Goal: Task Accomplishment & Management: Manage account settings

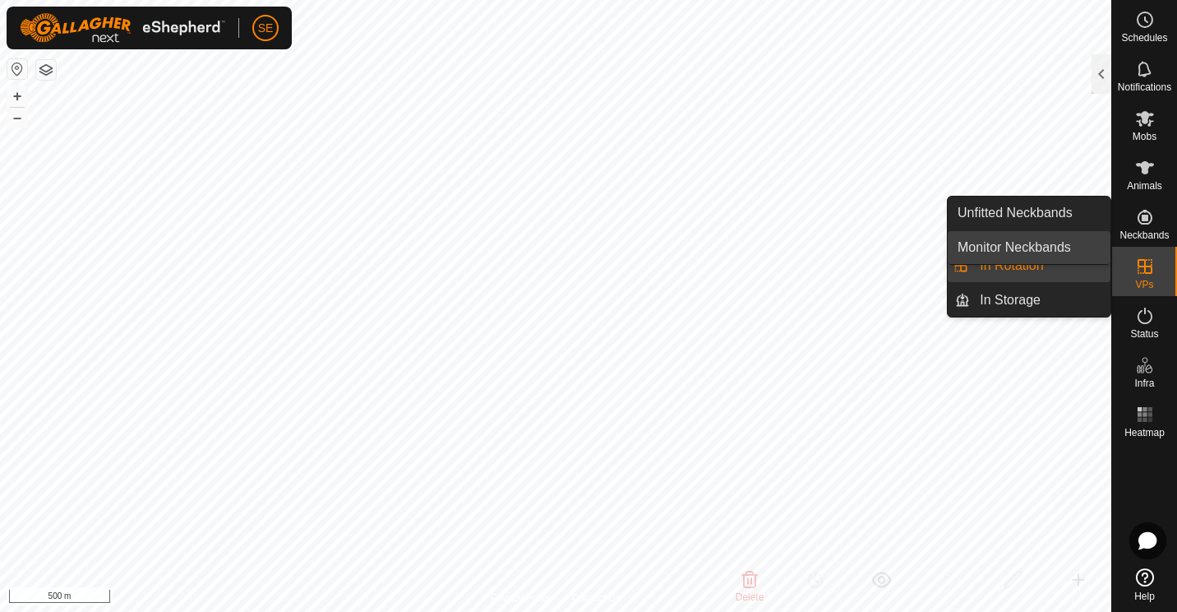
click at [1005, 263] on link "Monitor Neckbands" at bounding box center [1029, 247] width 163 height 33
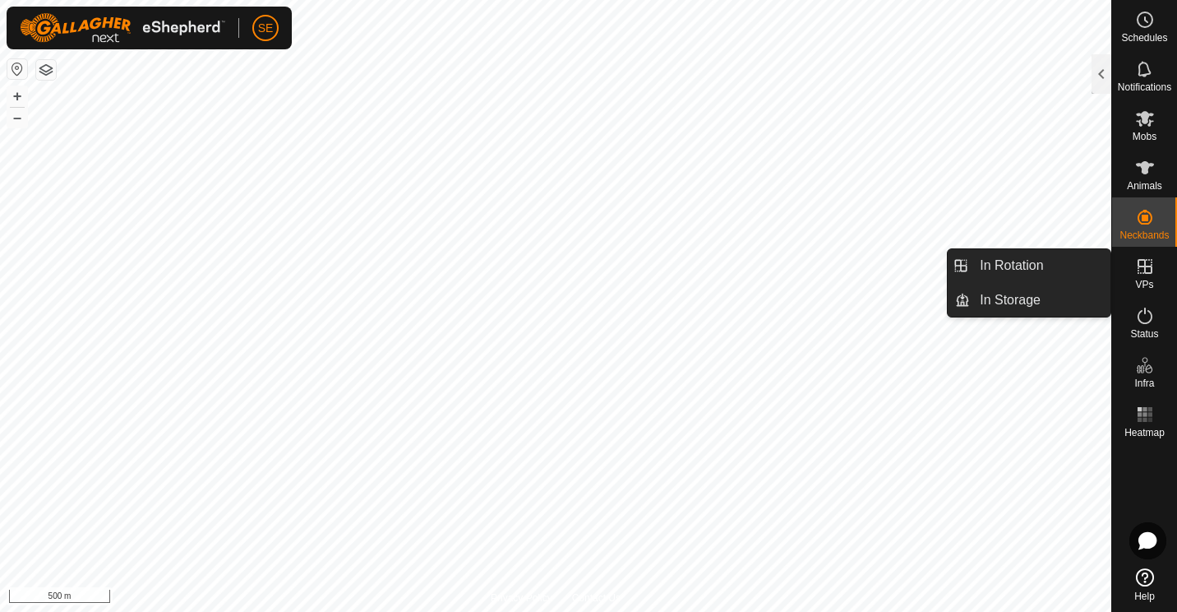
click at [1136, 270] on icon at bounding box center [1145, 266] width 20 height 20
click at [1019, 266] on link "In Rotation" at bounding box center [1040, 265] width 141 height 33
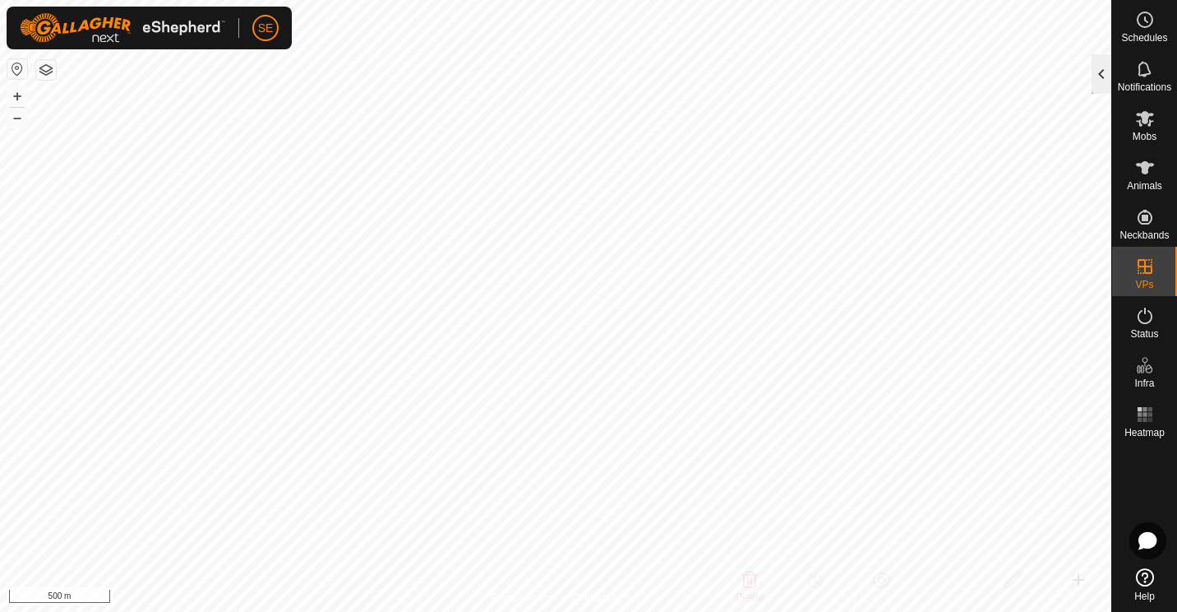
click at [1102, 78] on div at bounding box center [1102, 73] width 20 height 39
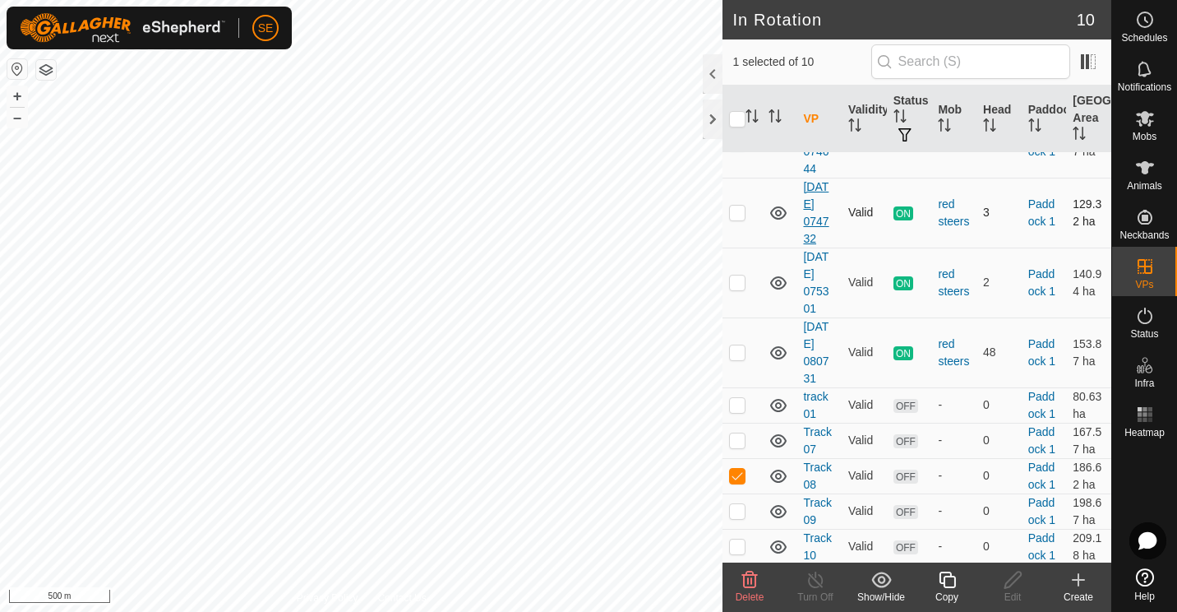
scroll to position [149, 0]
click at [737, 471] on p-checkbox at bounding box center [737, 473] width 16 height 13
checkbox input "false"
click at [736, 541] on p-checkbox at bounding box center [737, 544] width 16 height 13
checkbox input "true"
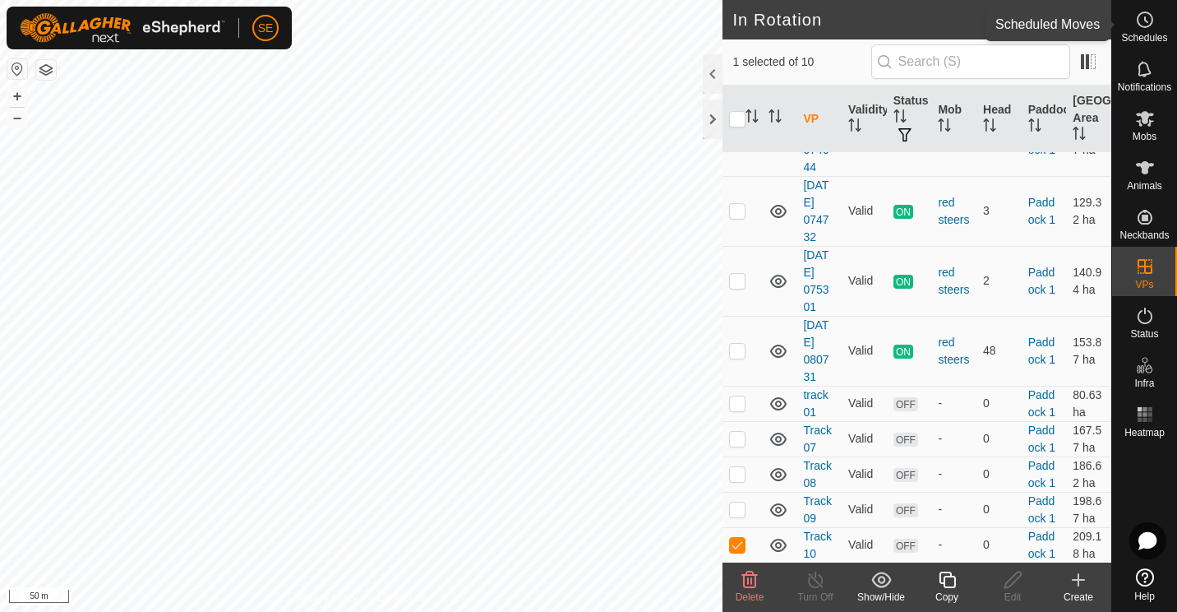
click at [1150, 22] on icon at bounding box center [1145, 20] width 20 height 20
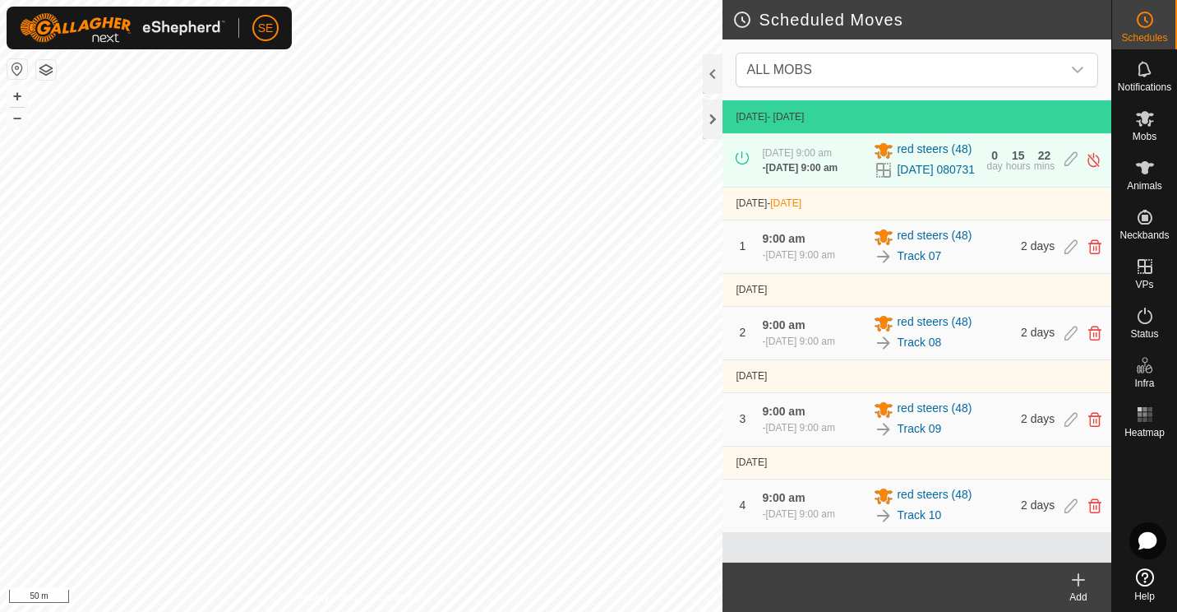
click at [769, 520] on span "[DATE] 9:00 am" at bounding box center [799, 514] width 69 height 12
click at [1094, 513] on icon at bounding box center [1094, 505] width 13 height 15
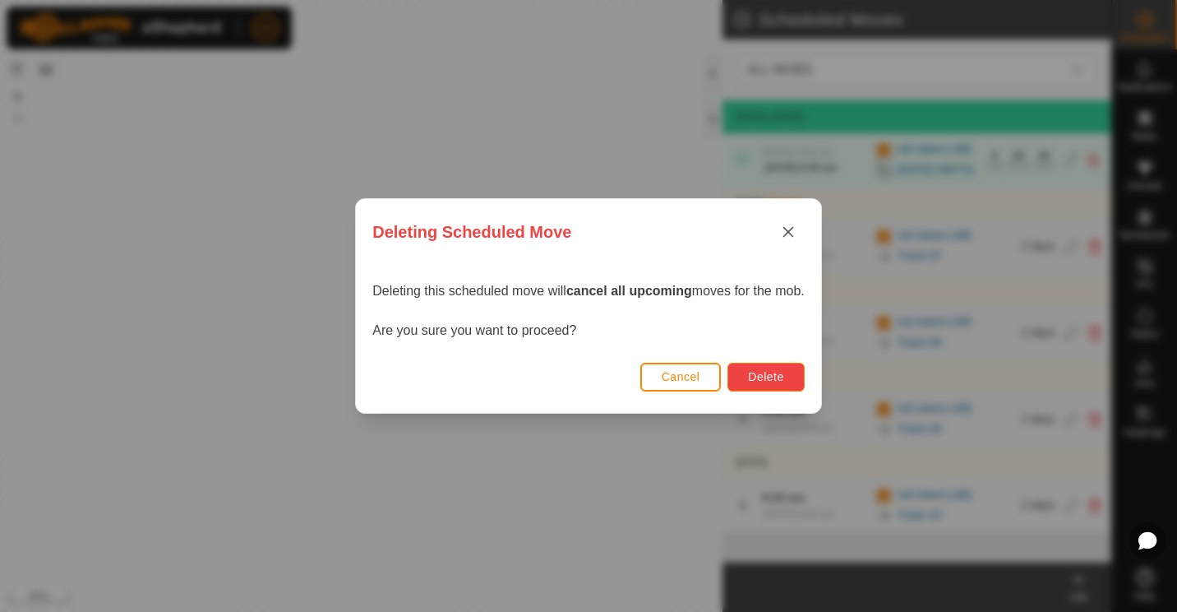
click at [760, 373] on span "Delete" at bounding box center [765, 376] width 35 height 13
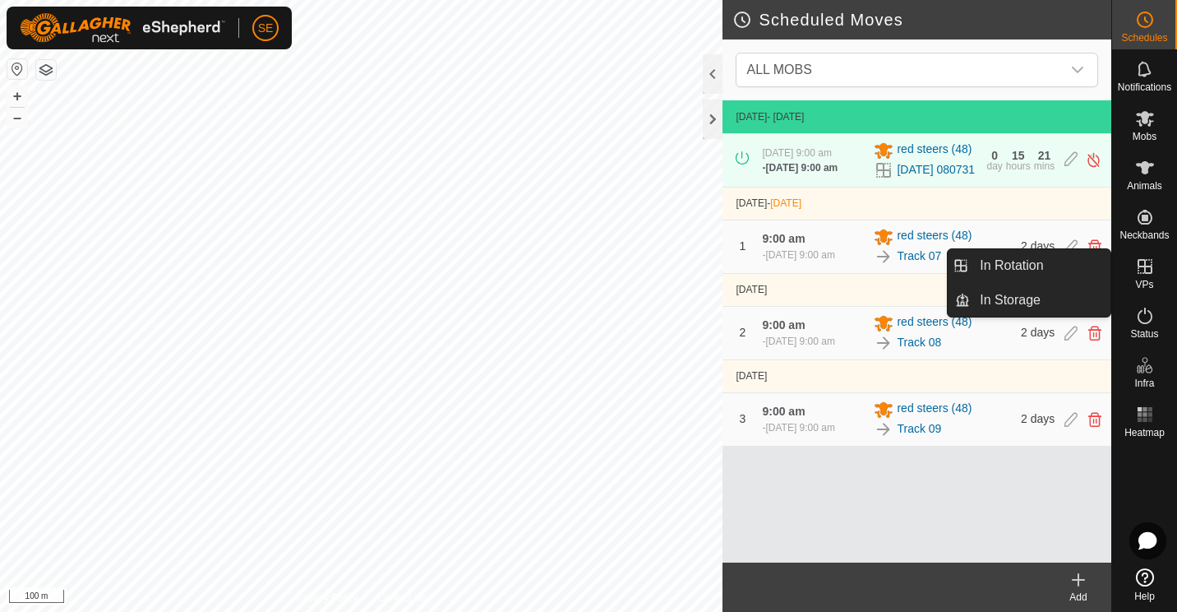
click at [1140, 271] on icon at bounding box center [1145, 266] width 20 height 20
click at [1032, 261] on link "In Rotation" at bounding box center [1040, 265] width 141 height 33
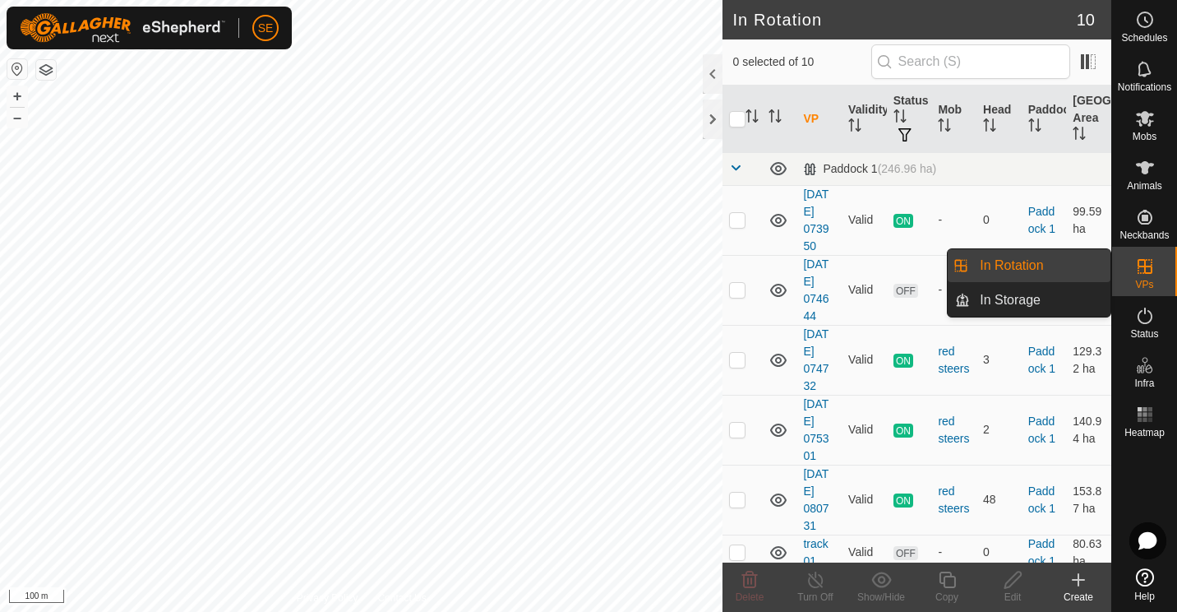
click at [1032, 261] on link "In Rotation" at bounding box center [1040, 265] width 141 height 33
click at [1008, 259] on link "In Rotation" at bounding box center [1040, 265] width 141 height 33
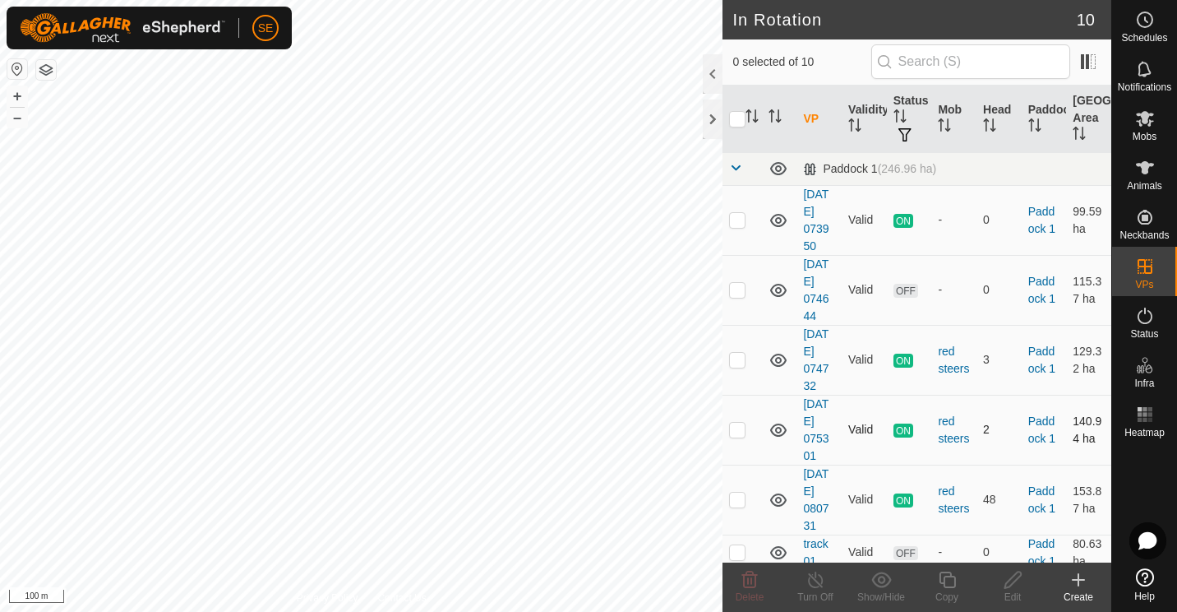
checkbox input "true"
click at [942, 575] on icon at bounding box center [947, 580] width 21 height 20
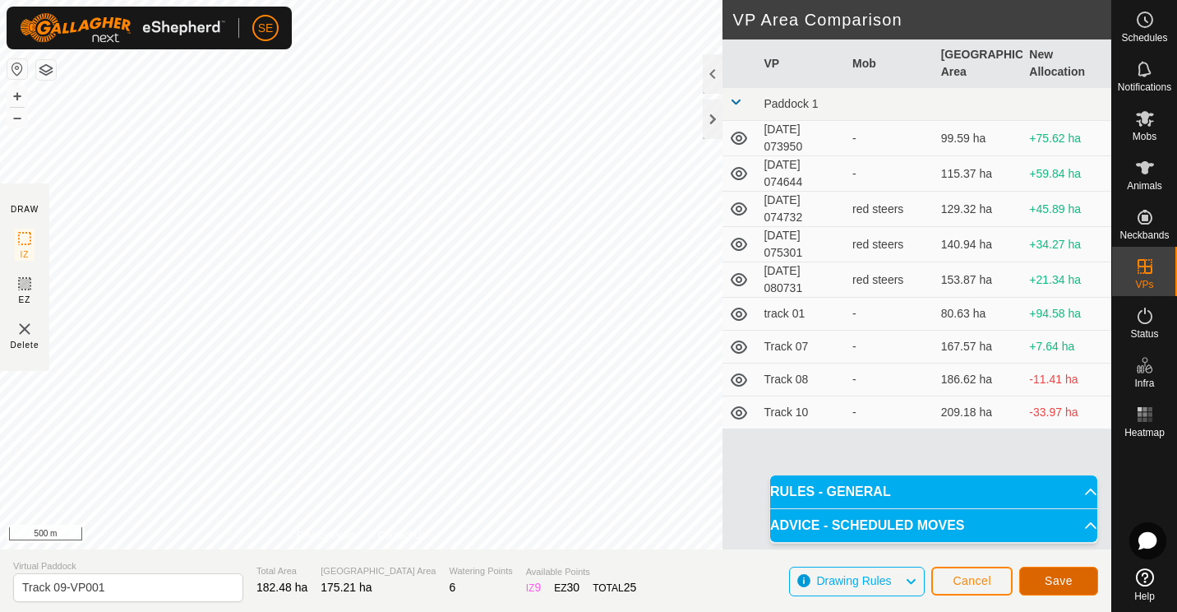
click at [1054, 576] on span "Save" at bounding box center [1059, 580] width 28 height 13
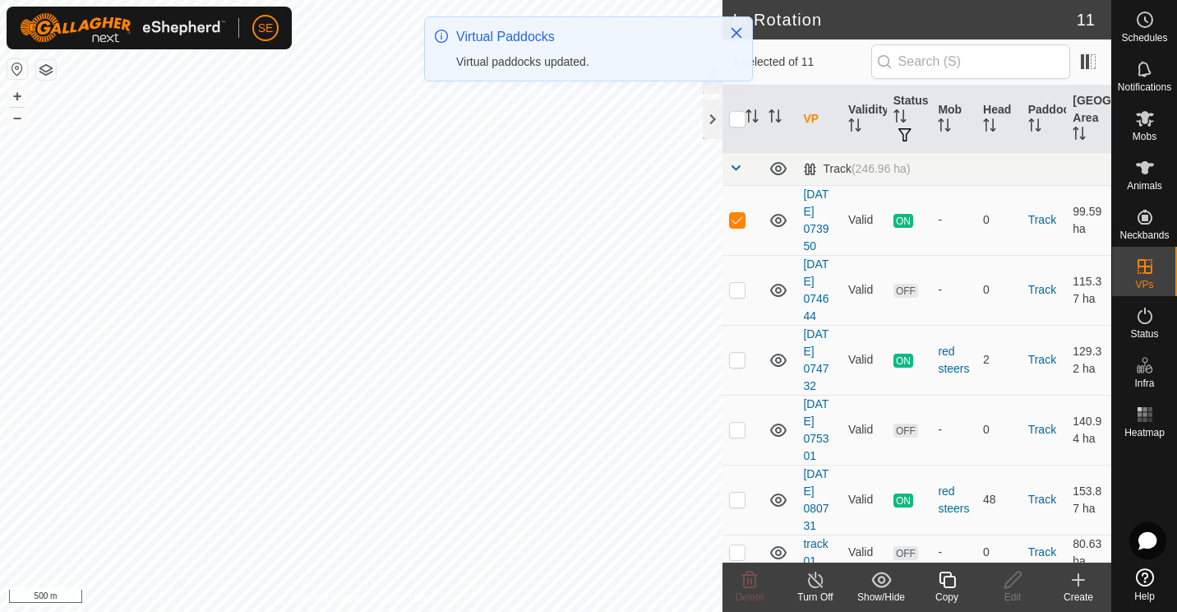
checkbox input "false"
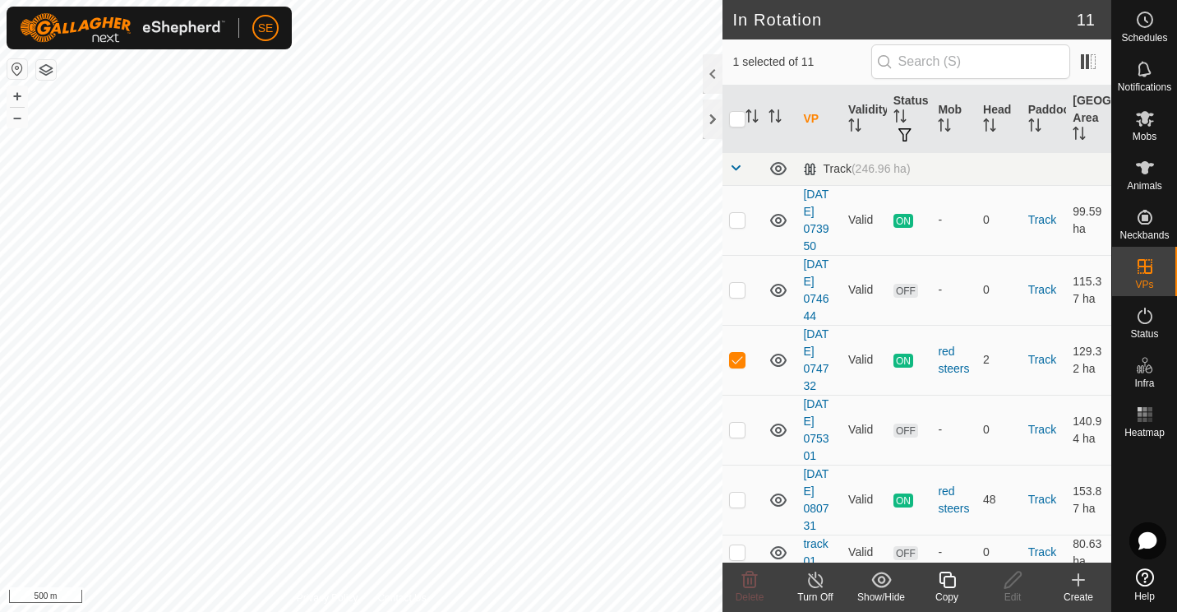
checkbox input "false"
checkbox input "true"
checkbox input "false"
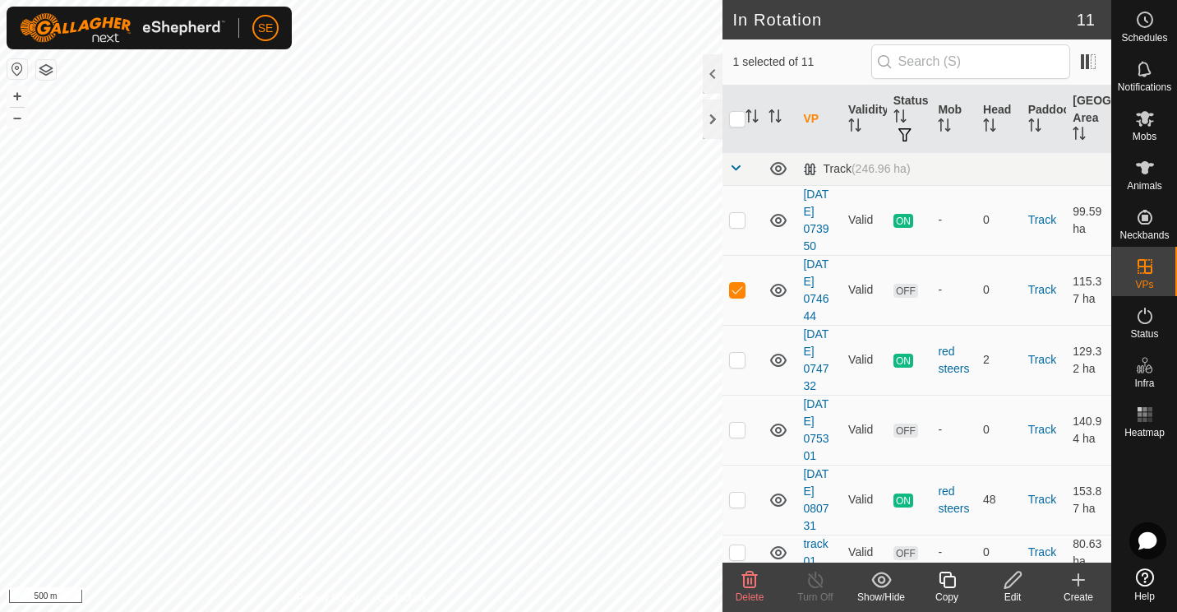
checkbox input "false"
checkbox input "true"
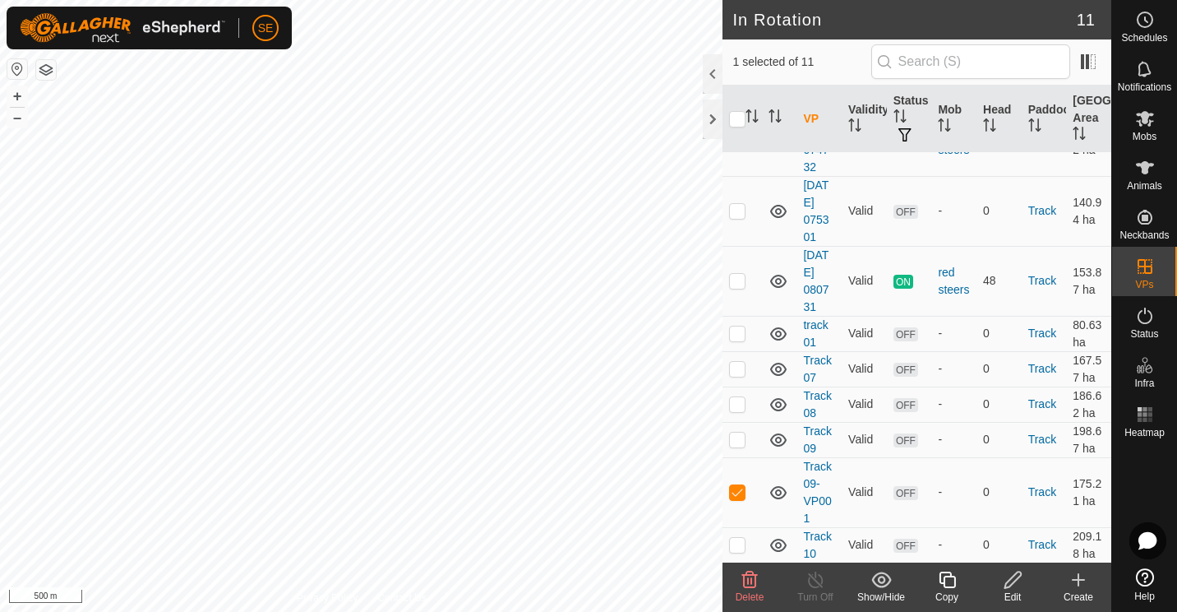
click at [1009, 581] on icon at bounding box center [1013, 580] width 21 height 20
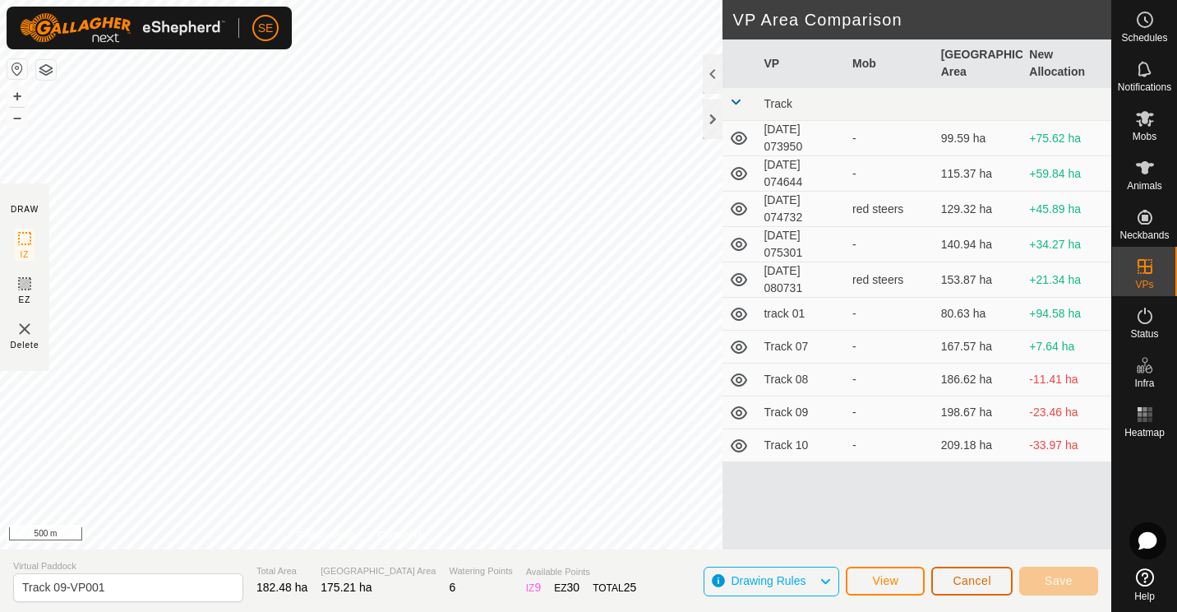
drag, startPoint x: 1009, startPoint y: 581, endPoint x: 829, endPoint y: 363, distance: 283.2
click at [829, 363] on div "DRAW IZ EZ Delete Privacy Policy Contact Us + – ⇧ i 500 m VP Area Comparison VP…" at bounding box center [555, 306] width 1111 height 612
click at [973, 580] on span "Cancel" at bounding box center [972, 580] width 39 height 13
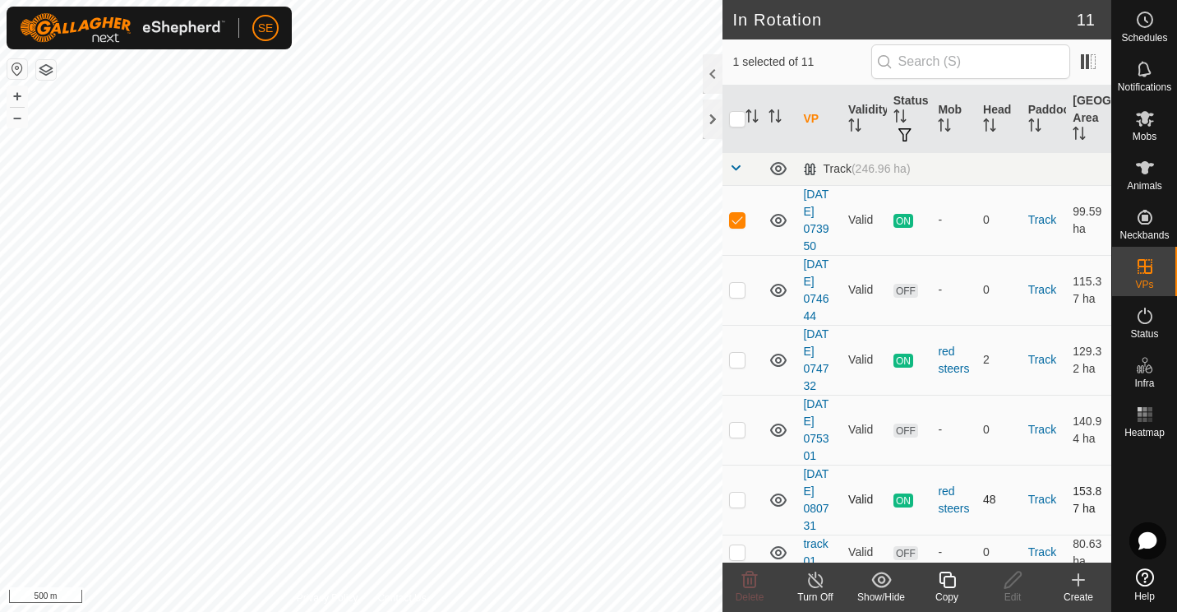
checkbox input "false"
checkbox input "true"
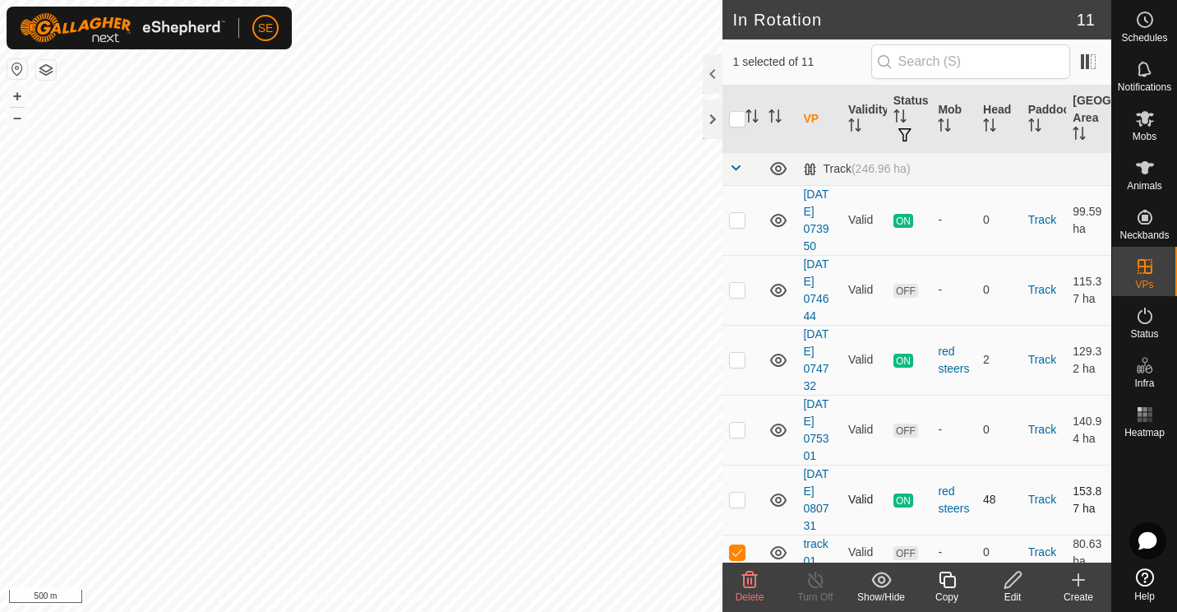
checkbox input "false"
checkbox input "true"
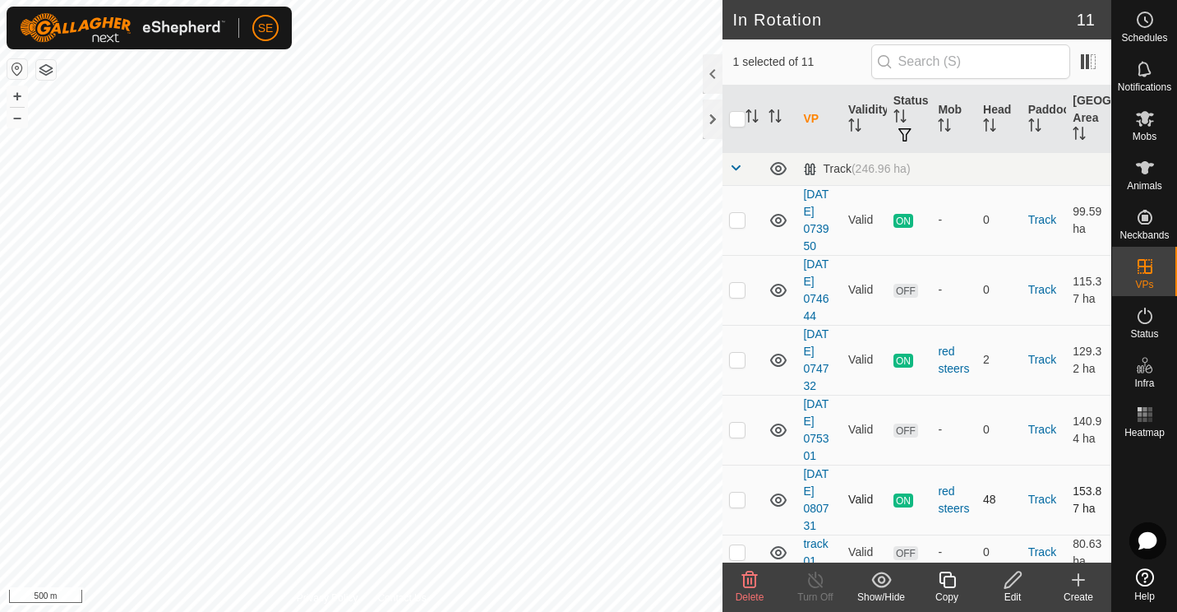
checkbox input "true"
checkbox input "false"
checkbox input "true"
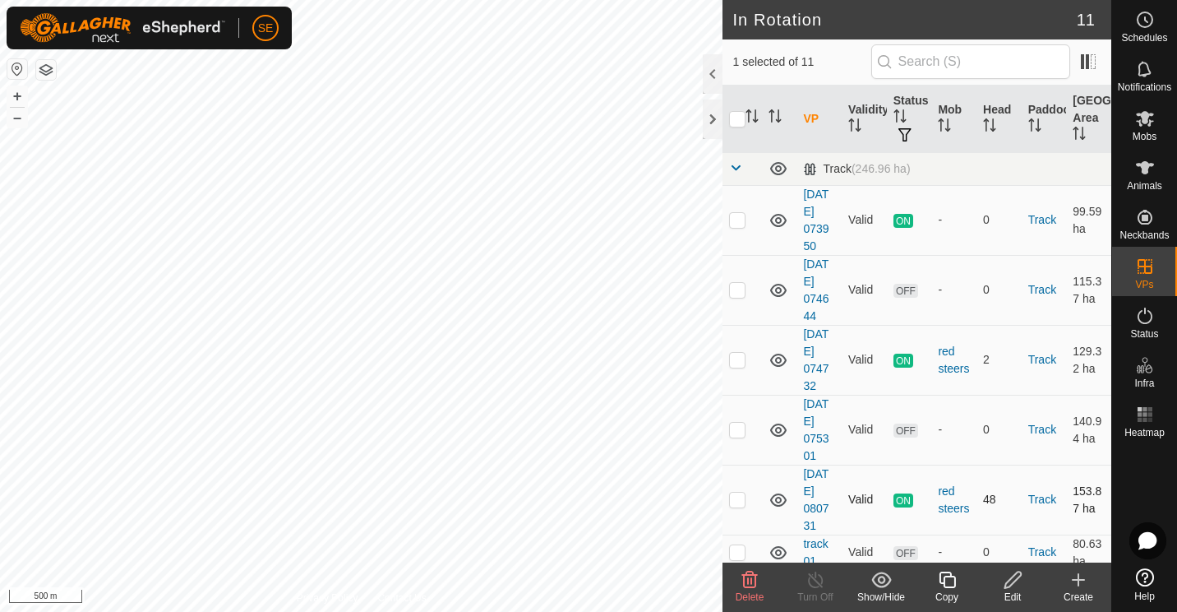
checkbox input "true"
checkbox input "false"
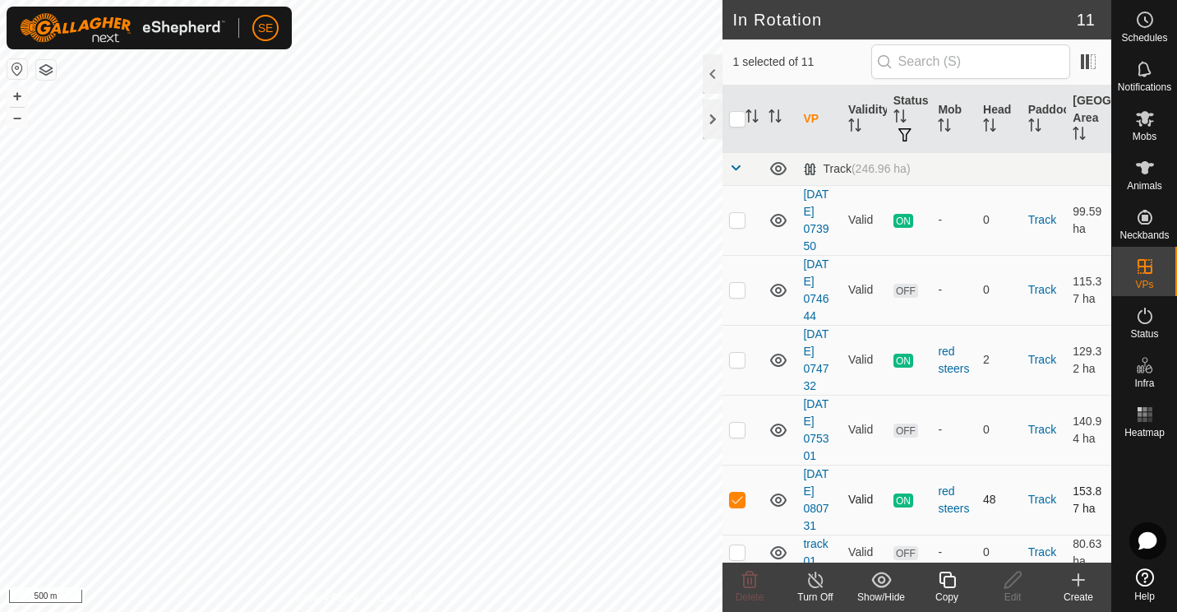
checkbox input "true"
checkbox input "false"
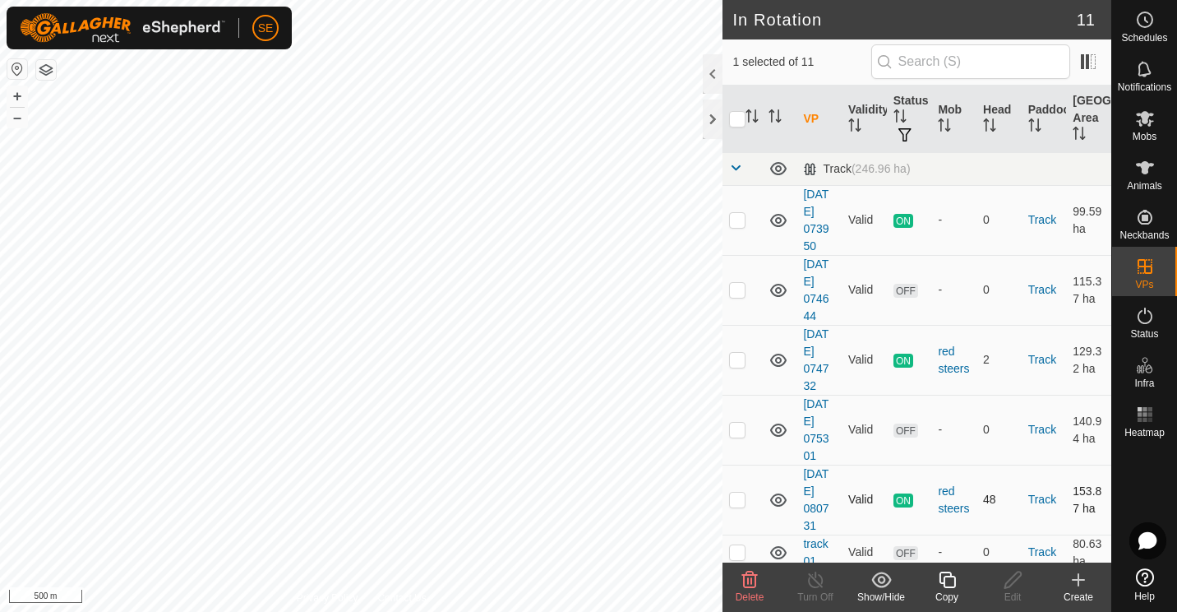
checkbox input "false"
checkbox input "true"
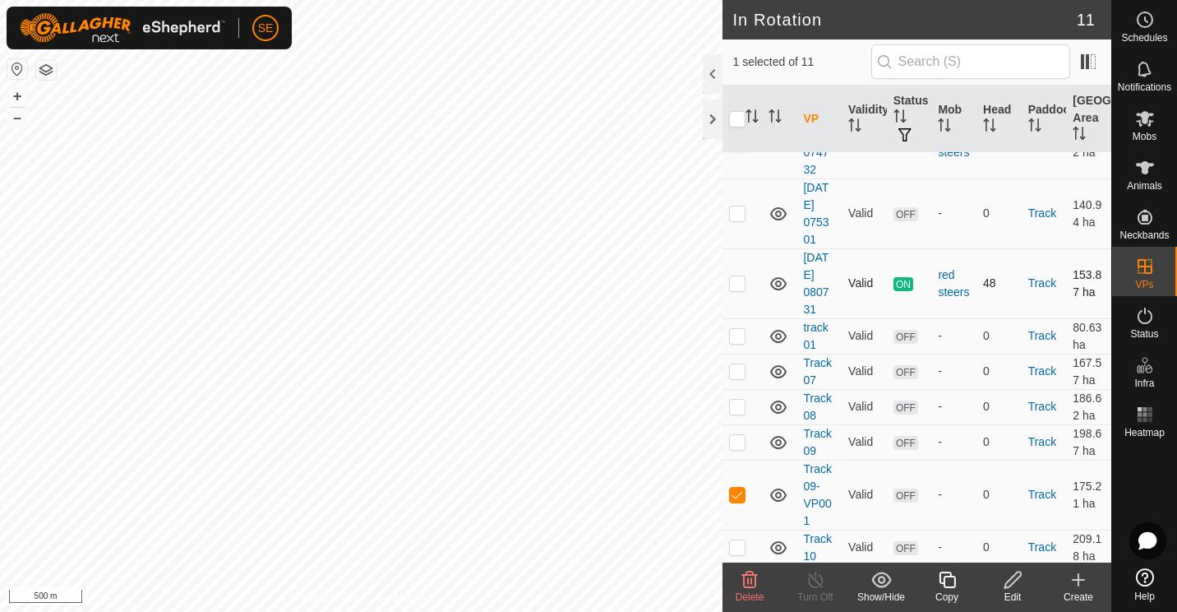
scroll to position [219, 0]
click at [945, 584] on icon at bounding box center [947, 580] width 21 height 20
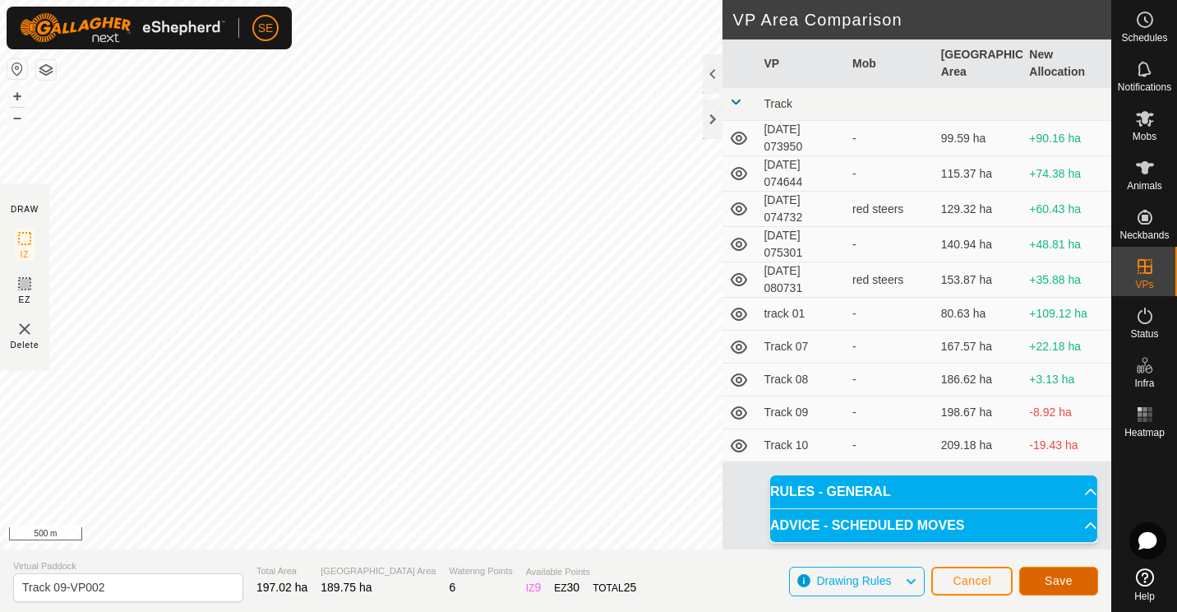
click at [1073, 578] on button "Save" at bounding box center [1058, 580] width 79 height 29
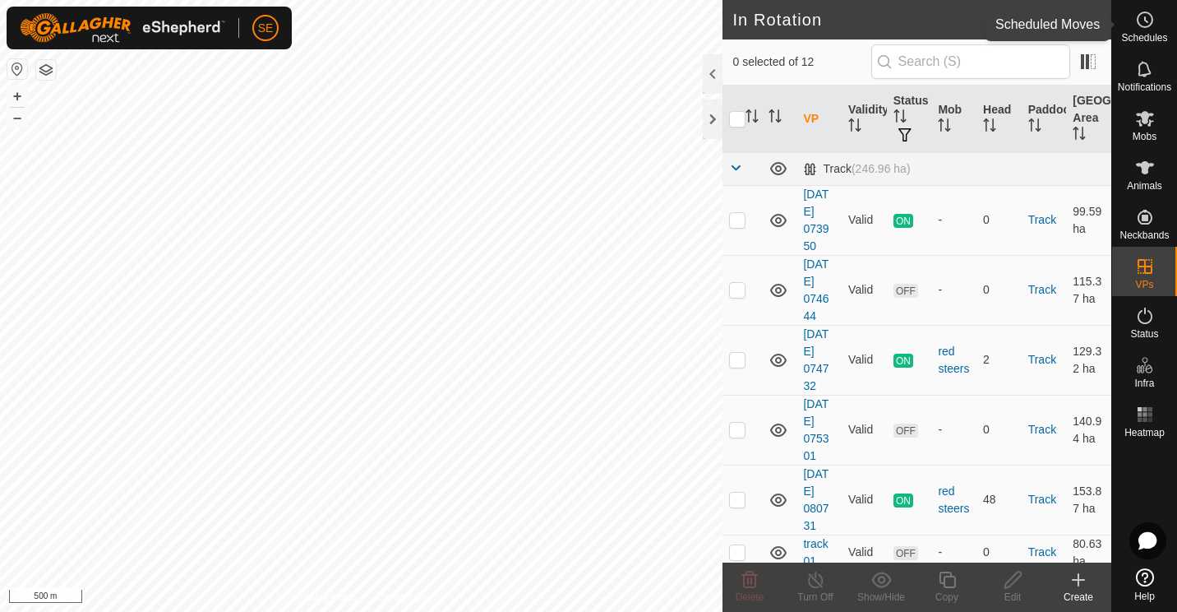
click at [1133, 16] on es-schedule-vp-svg-icon at bounding box center [1145, 20] width 30 height 26
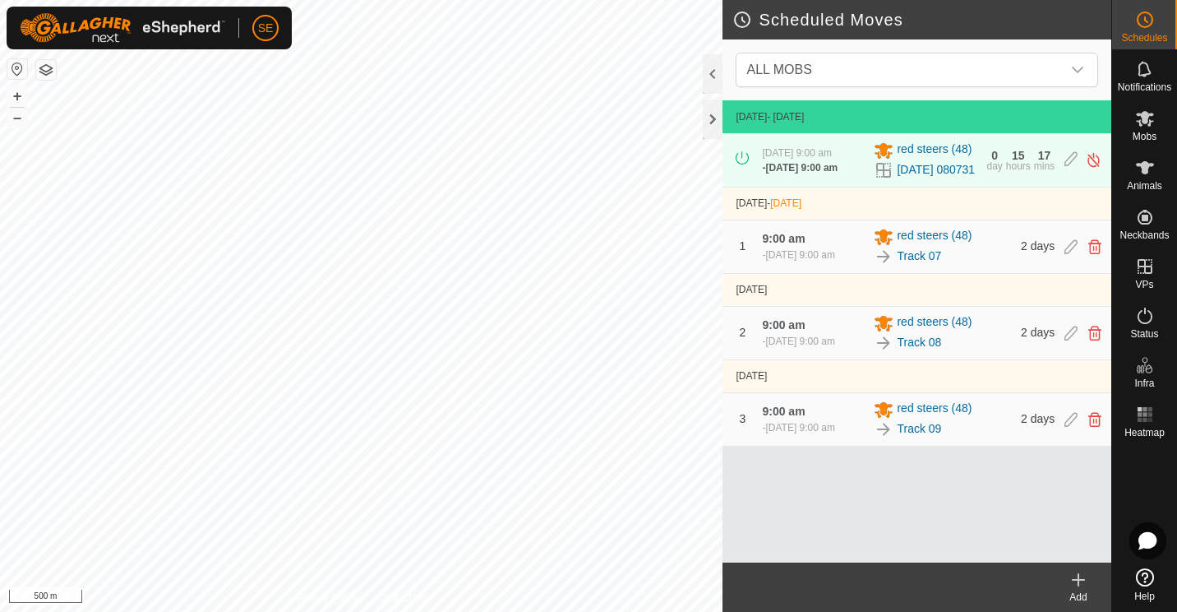
click at [1088, 582] on create-svg-icon at bounding box center [1079, 580] width 66 height 20
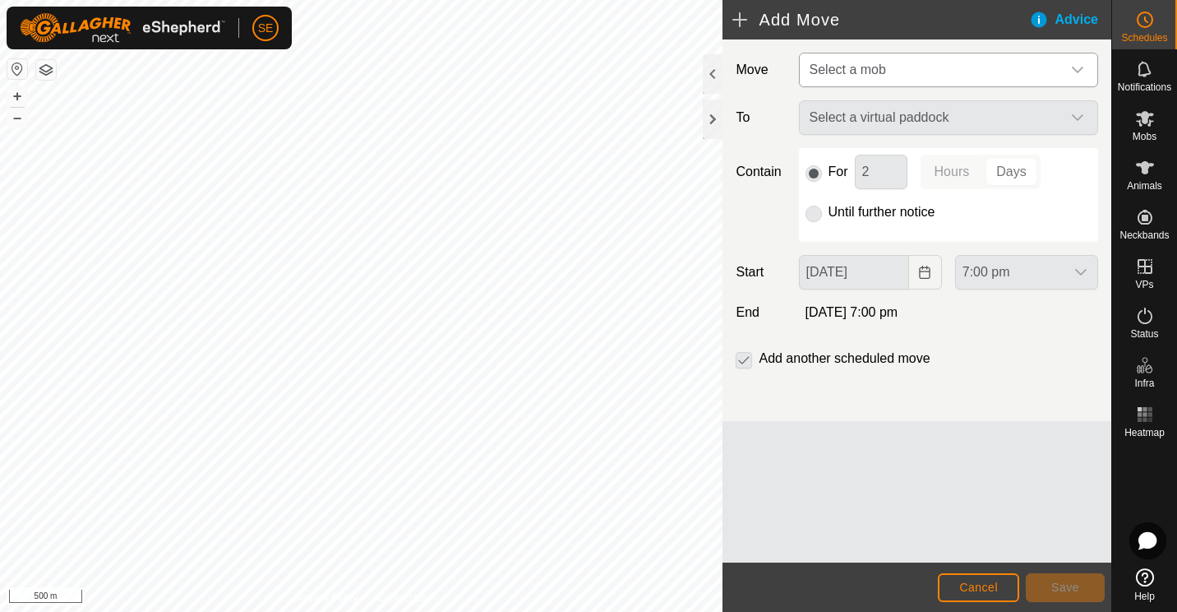
click at [1077, 68] on icon "dropdown trigger" at bounding box center [1077, 69] width 13 height 13
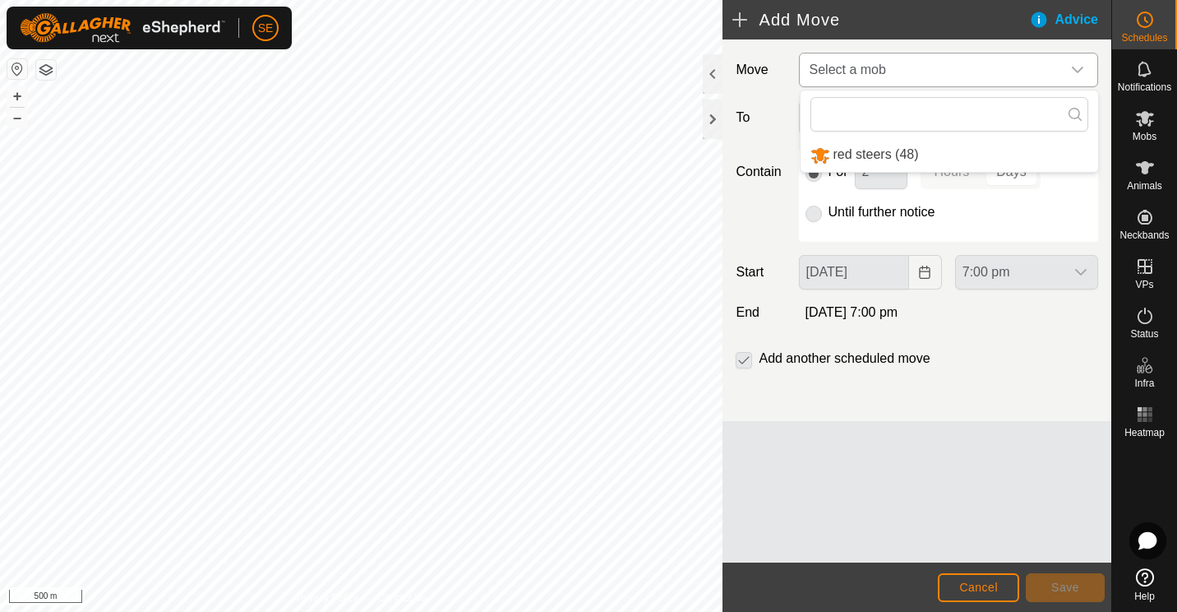
click at [903, 155] on li "red steers (48)" at bounding box center [950, 155] width 298 height 34
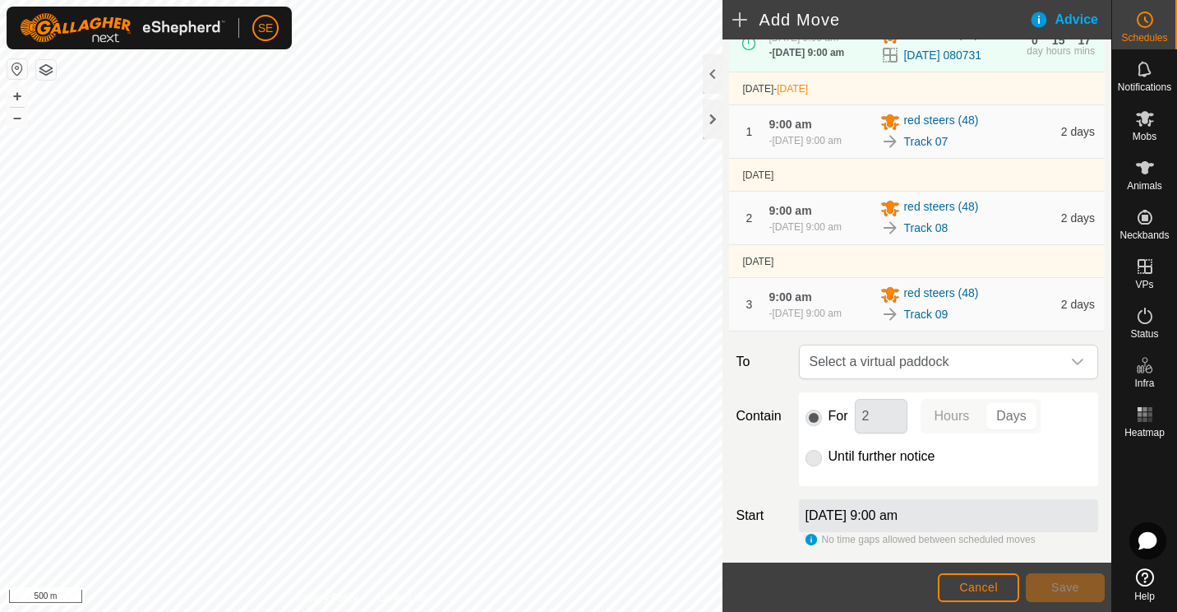
scroll to position [131, 0]
click at [1071, 367] on icon "dropdown trigger" at bounding box center [1077, 360] width 13 height 13
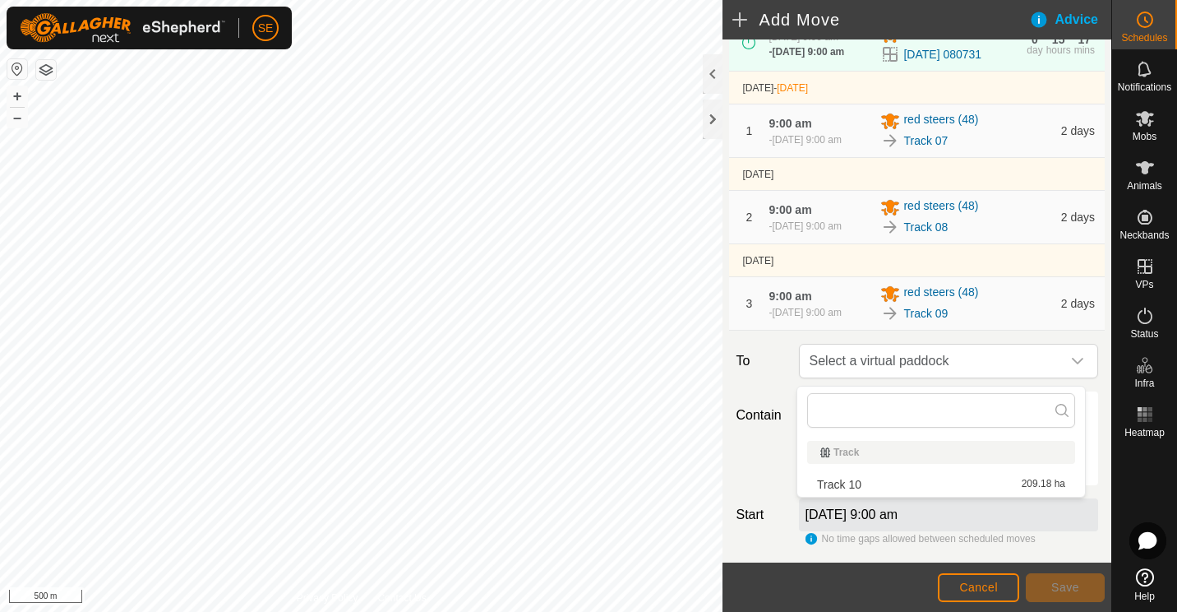
click at [967, 444] on div "Track" at bounding box center [941, 452] width 268 height 23
click at [968, 583] on span "Cancel" at bounding box center [978, 586] width 39 height 13
